Goal: Navigation & Orientation: Find specific page/section

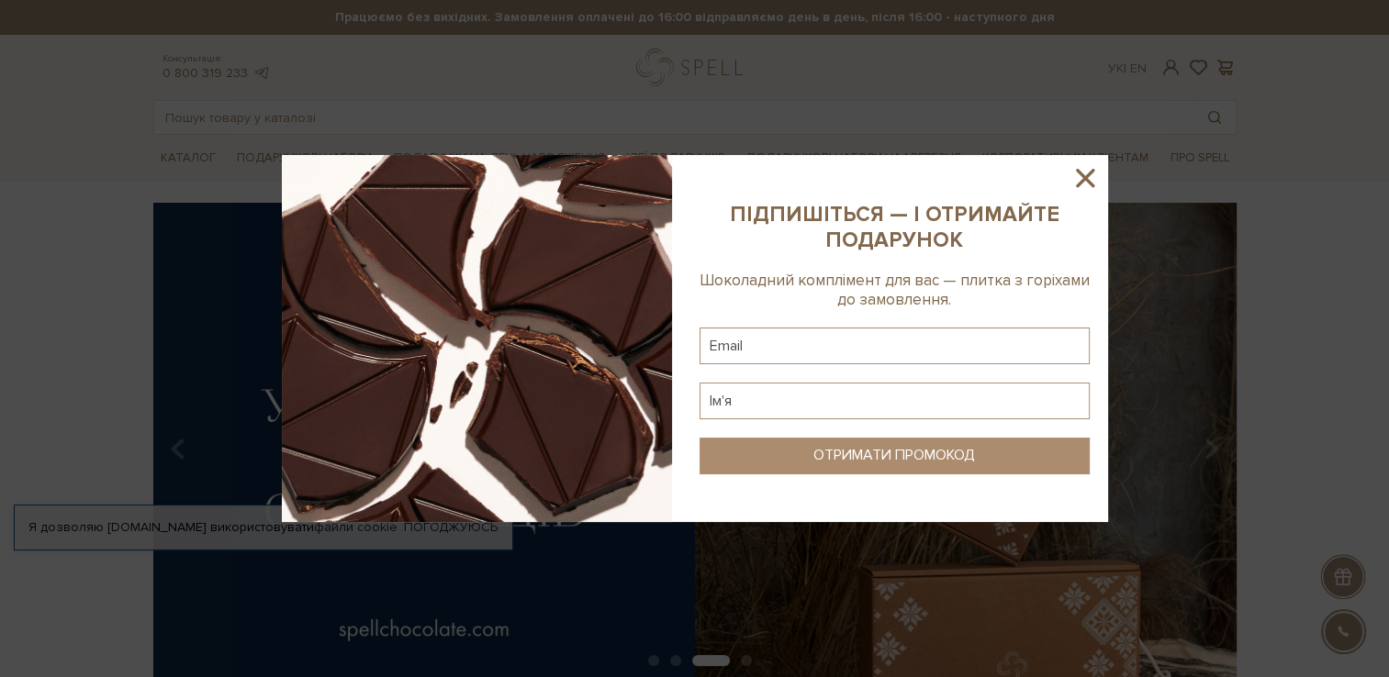
click at [1044, 173] on icon at bounding box center [1085, 178] width 18 height 18
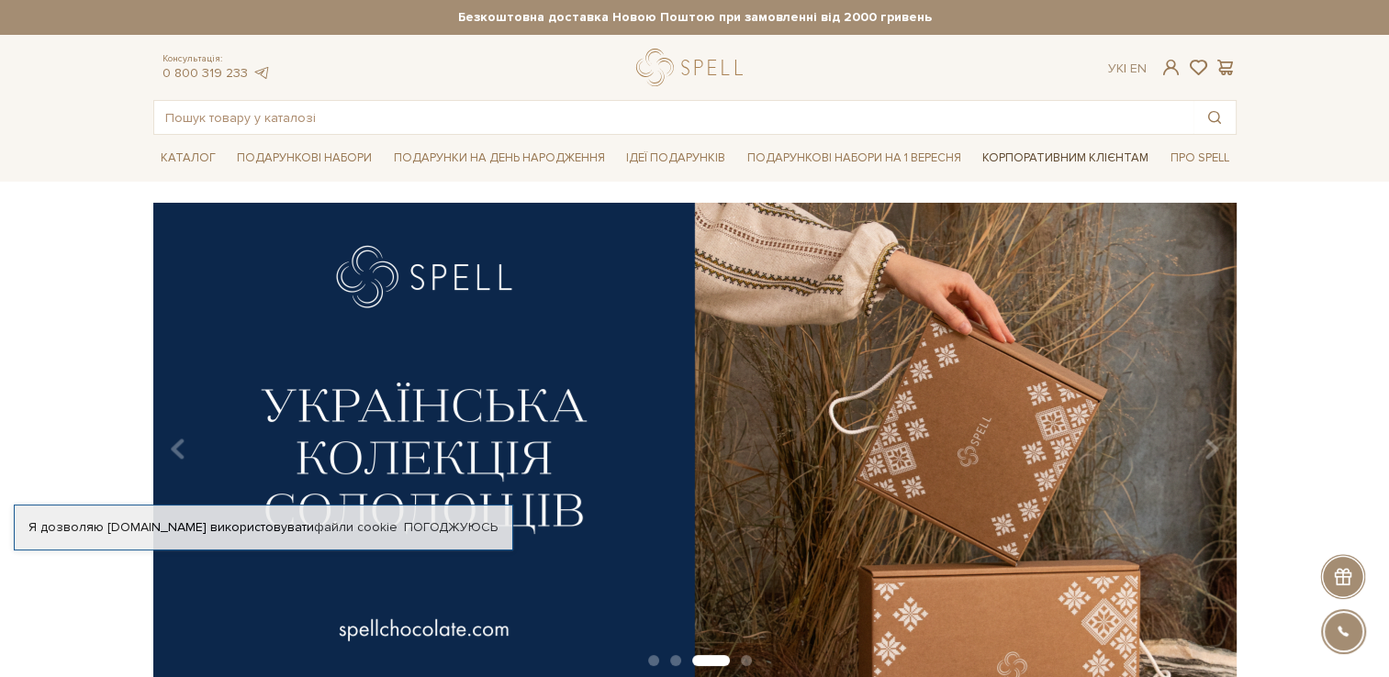
click at [1044, 159] on link "Корпоративним клієнтам" at bounding box center [1065, 157] width 181 height 31
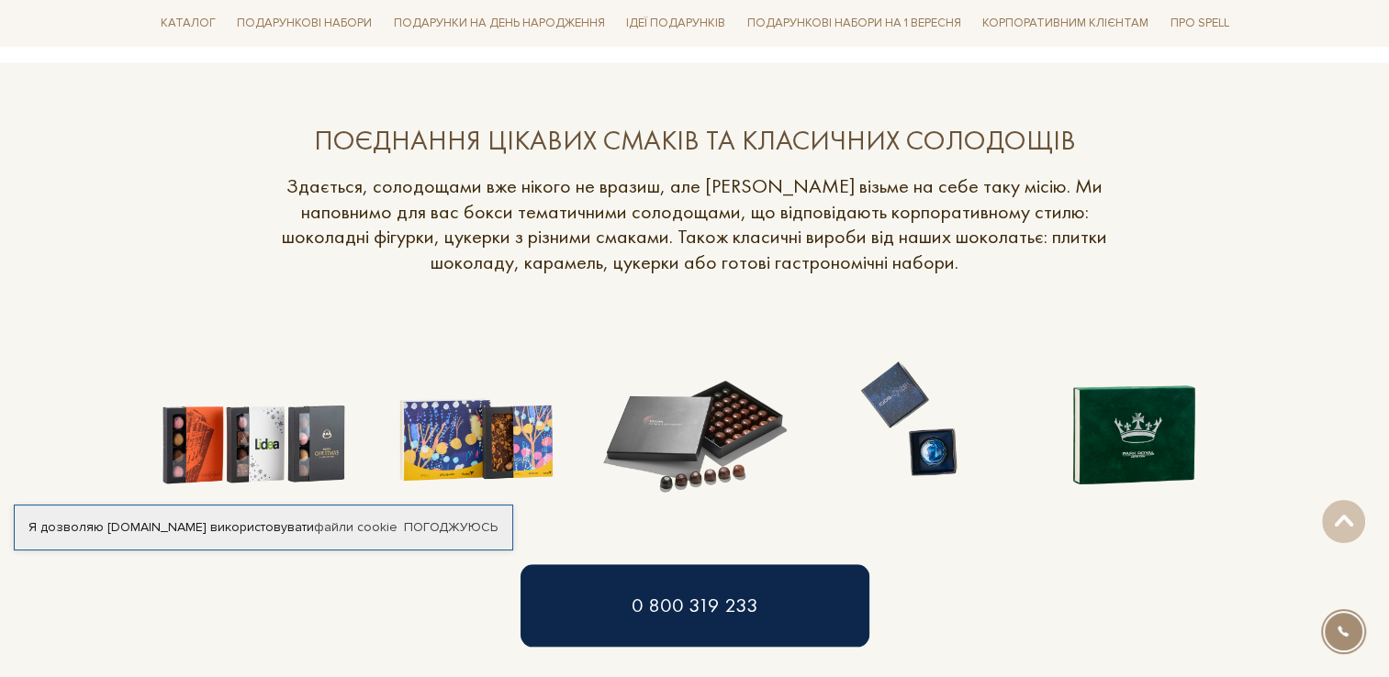
scroll to position [1377, 0]
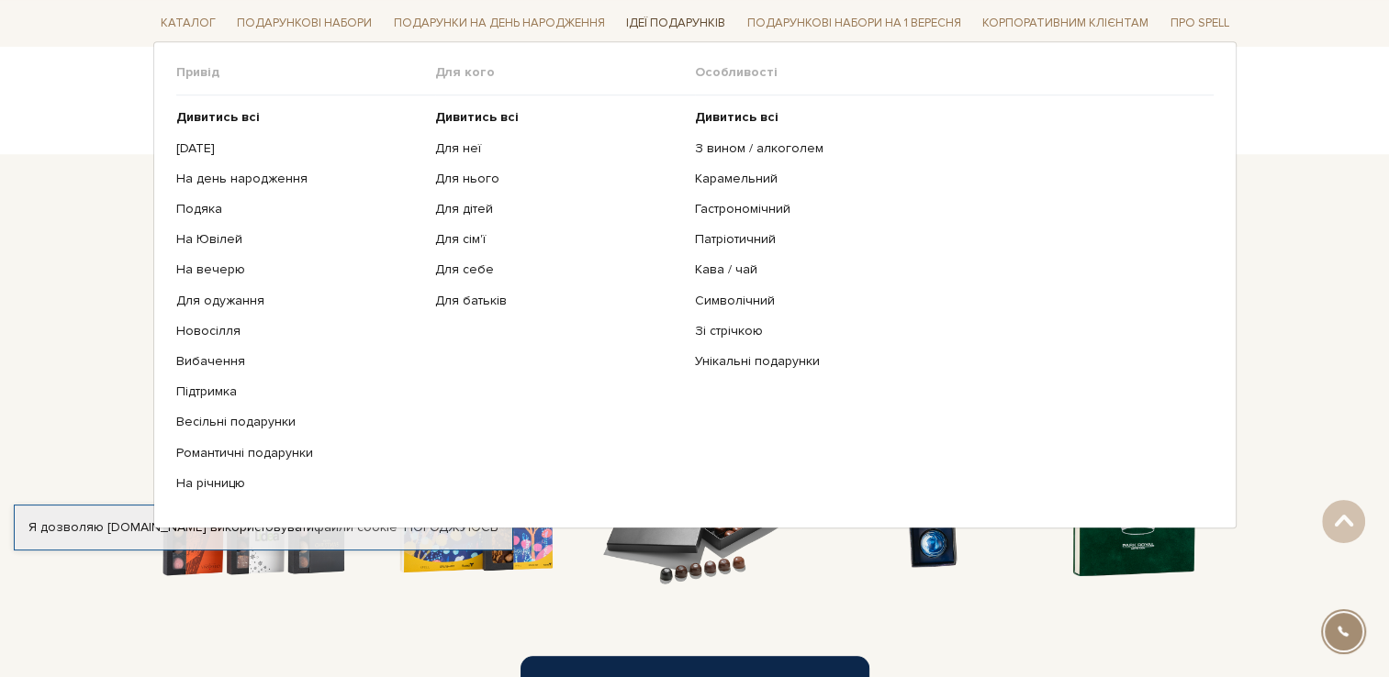
click at [684, 19] on link "Ідеї подарунків" at bounding box center [676, 23] width 114 height 28
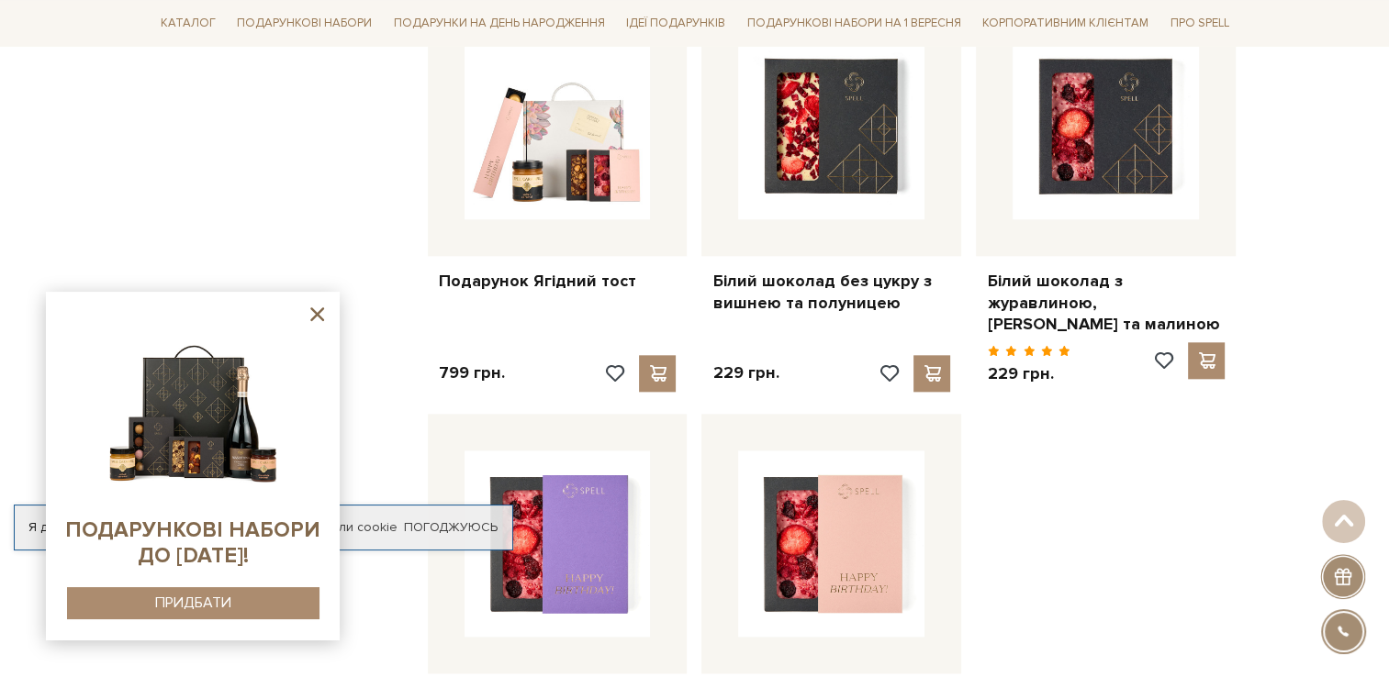
scroll to position [2111, 0]
